Goal: Information Seeking & Learning: Learn about a topic

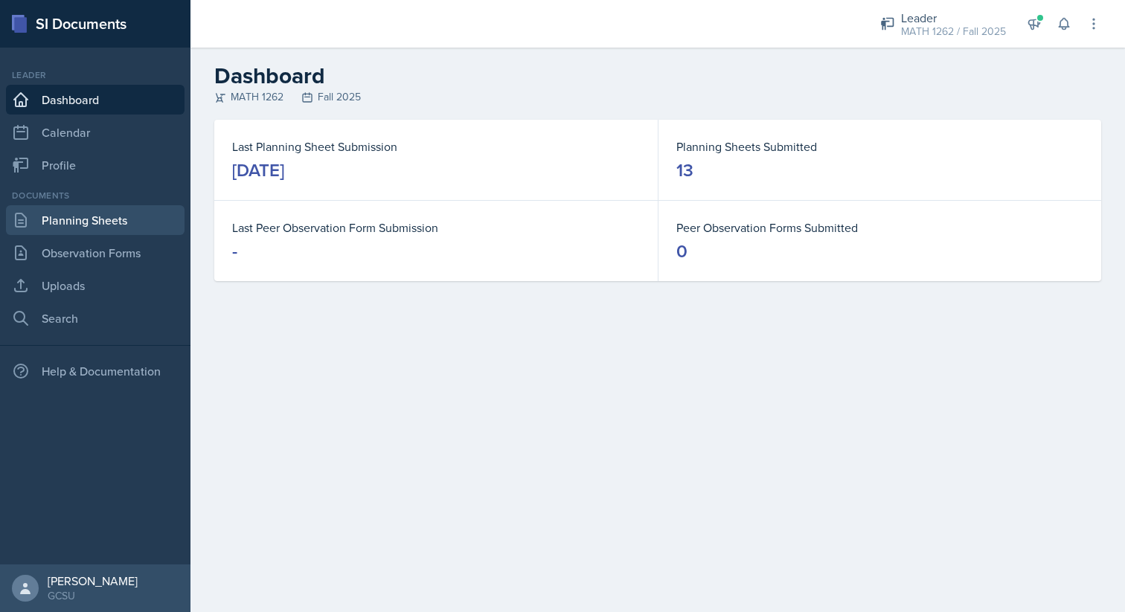
click at [61, 227] on link "Planning Sheets" at bounding box center [95, 220] width 179 height 30
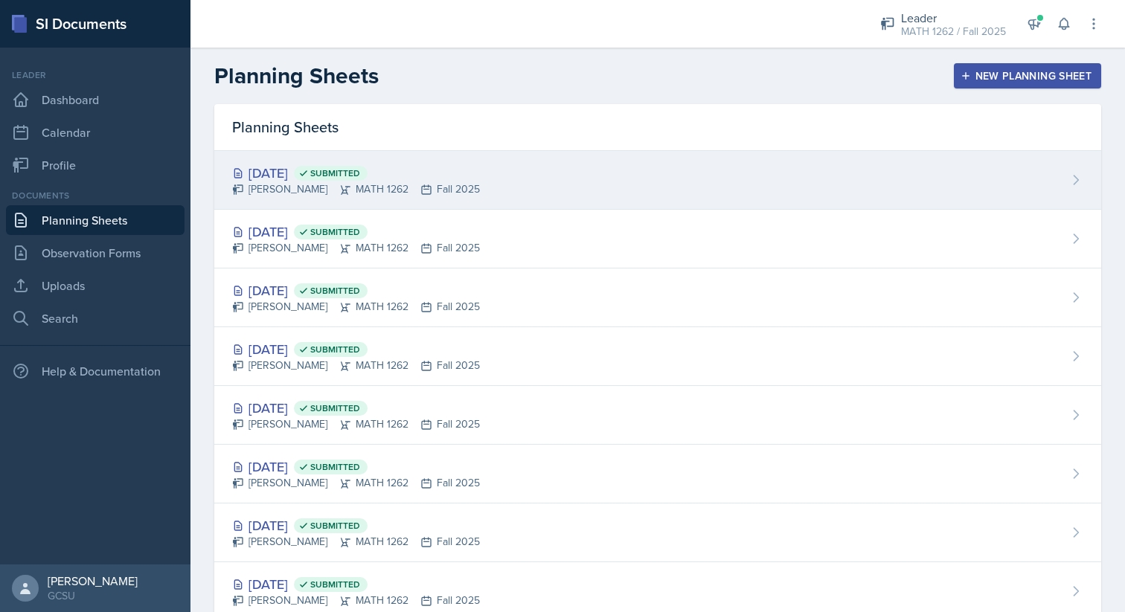
click at [515, 171] on div "[DATE] Submitted [PERSON_NAME] MATH 1262 Fall 2025" at bounding box center [657, 180] width 887 height 59
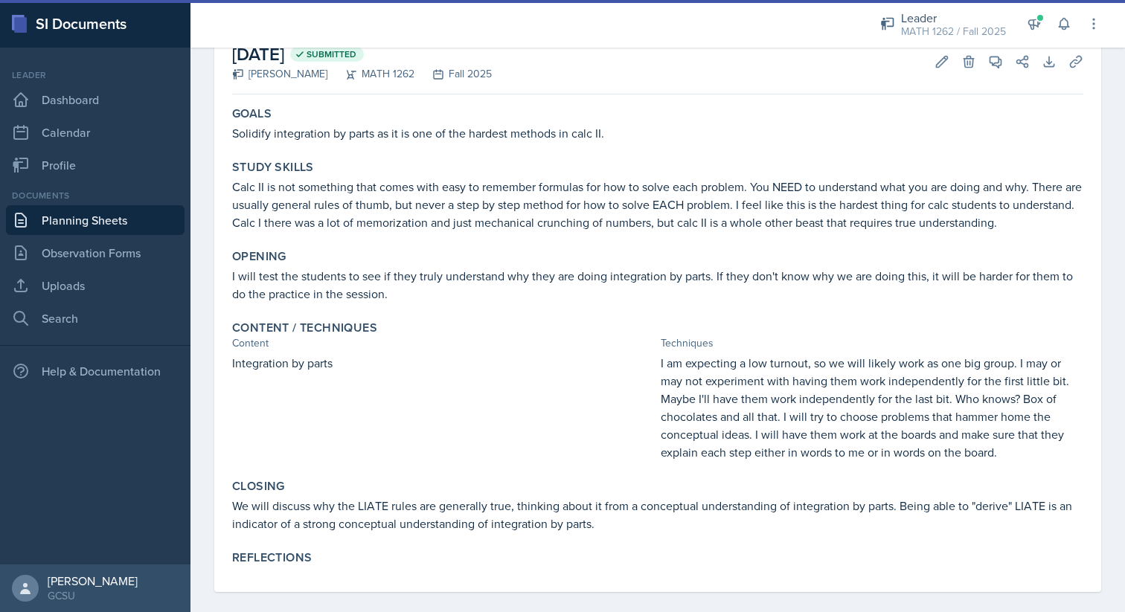
scroll to position [103, 0]
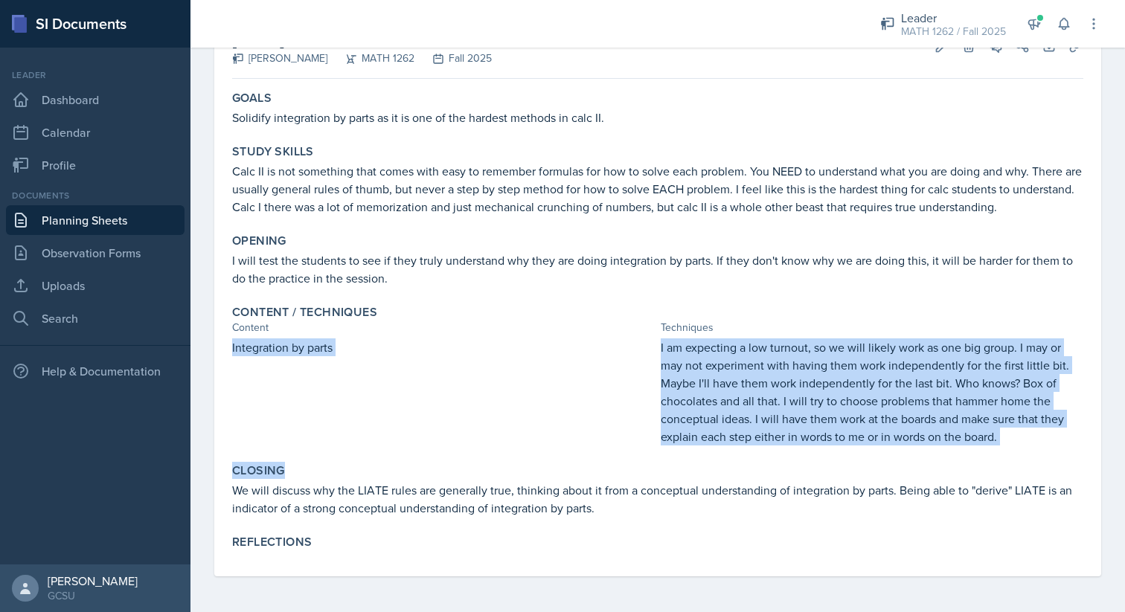
drag, startPoint x: 638, startPoint y: 336, endPoint x: 1053, endPoint y: 467, distance: 435.3
click at [1053, 466] on div "Goals Solidify integration by parts as it is one of the hardest methods in calc…" at bounding box center [657, 331] width 851 height 492
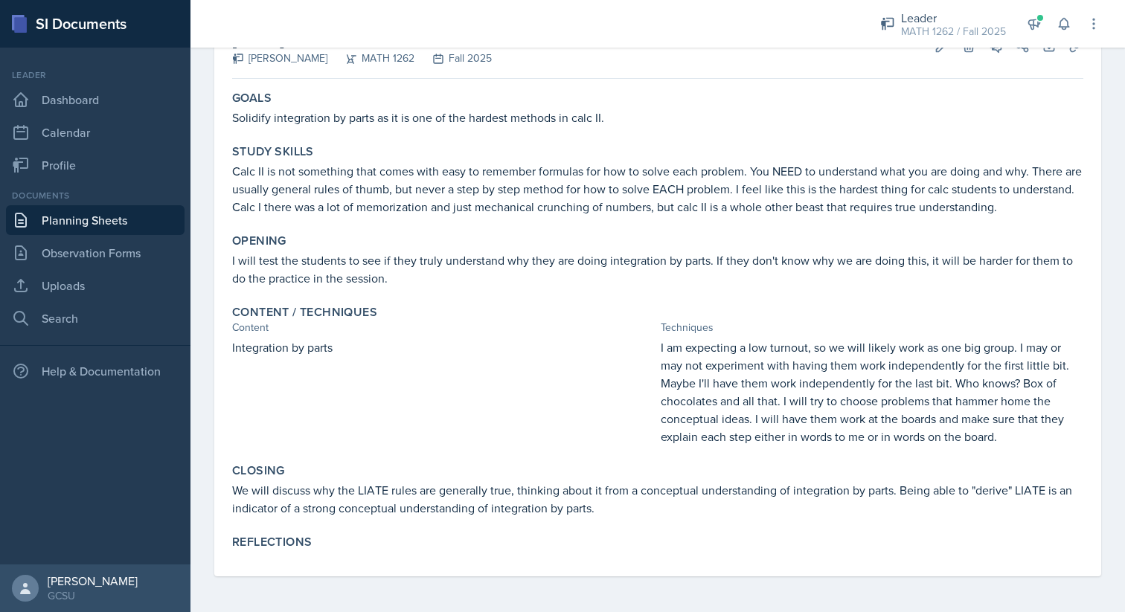
click at [1004, 416] on p "I am expecting a low turnout, so we will likely work as one big group. I may or…" at bounding box center [872, 391] width 423 height 107
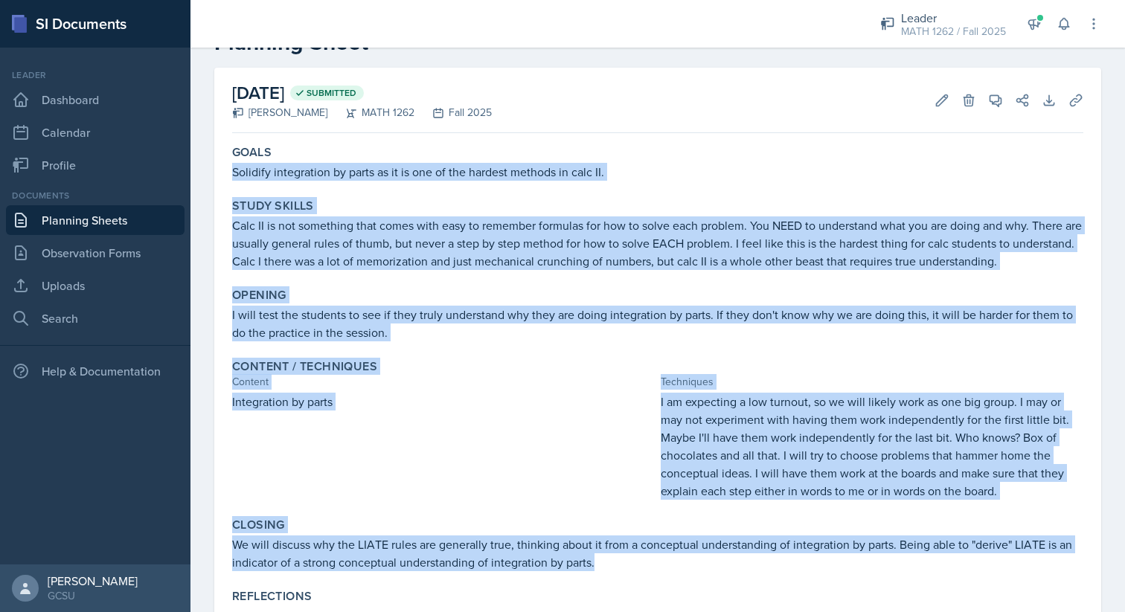
drag, startPoint x: 210, startPoint y: 161, endPoint x: 853, endPoint y: 568, distance: 761.8
click at [853, 568] on div "[DATE] Submitted [PERSON_NAME] MATH 1262 Fall 2025 Edit Delete View Comments Co…" at bounding box center [657, 367] width 934 height 599
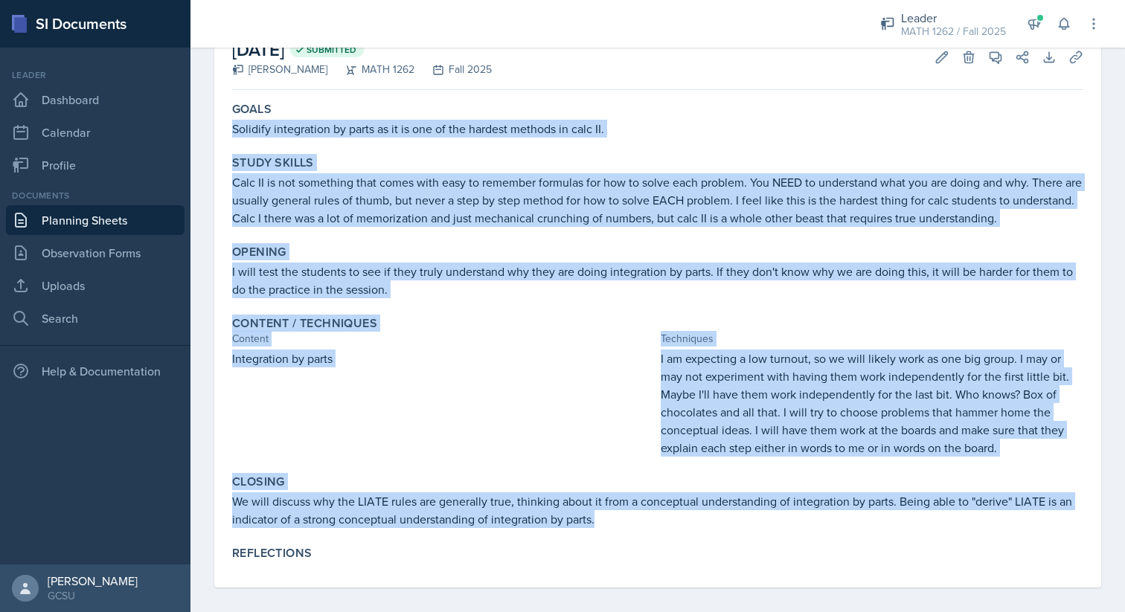
scroll to position [103, 0]
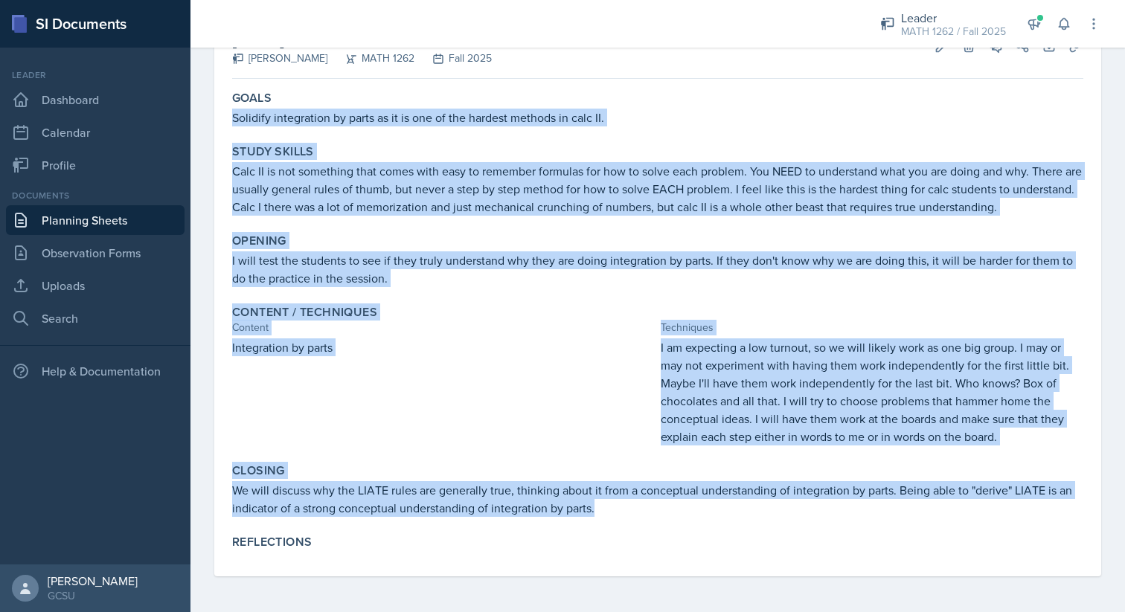
click at [853, 518] on div "Closing We will discuss why the LIATE rules are generally true, thinking about …" at bounding box center [657, 490] width 863 height 65
